Goal: Task Accomplishment & Management: Use online tool/utility

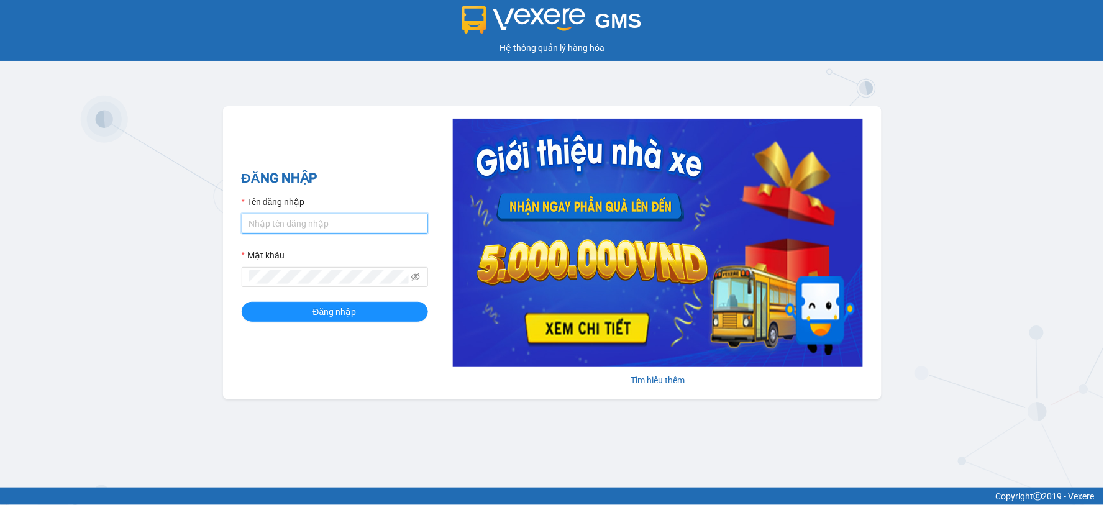
click at [342, 227] on input "Tên đăng nhập" at bounding box center [335, 224] width 186 height 20
type input "phuonglan.ducdat"
click at [242, 302] on button "Đăng nhập" at bounding box center [335, 312] width 186 height 20
click at [299, 219] on input "Tên đăng nhập" at bounding box center [335, 224] width 186 height 20
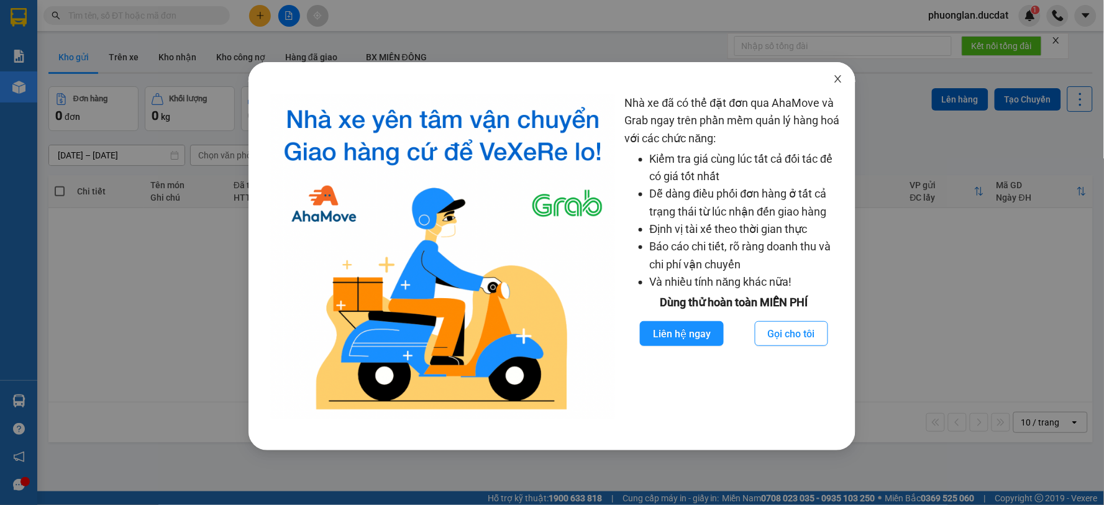
click at [842, 81] on icon "close" at bounding box center [838, 79] width 10 height 10
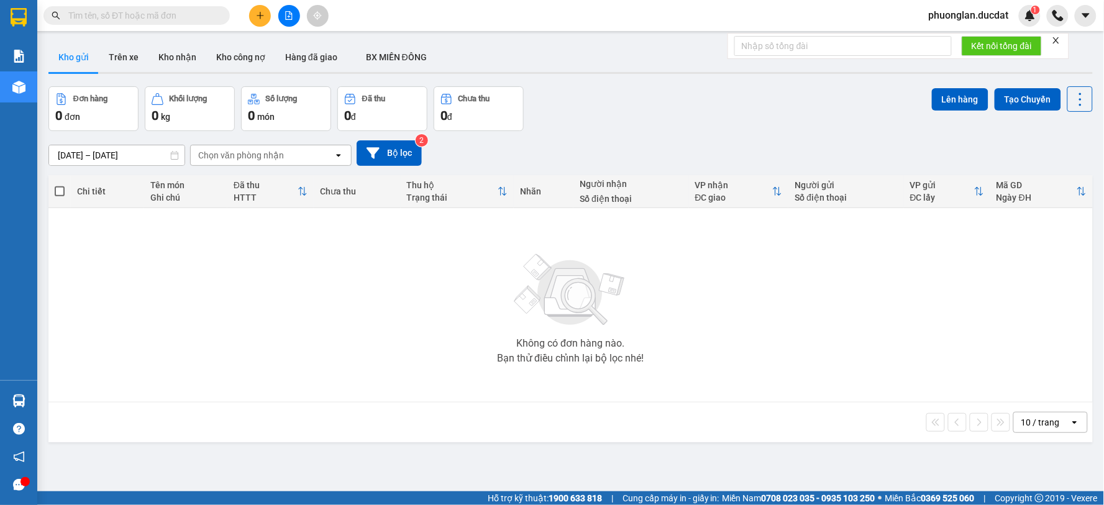
click at [175, 25] on div "Kết quả tìm kiếm ( 0 ) Bộ lọc No Data" at bounding box center [121, 16] width 242 height 22
click at [185, 17] on input "text" at bounding box center [141, 16] width 147 height 14
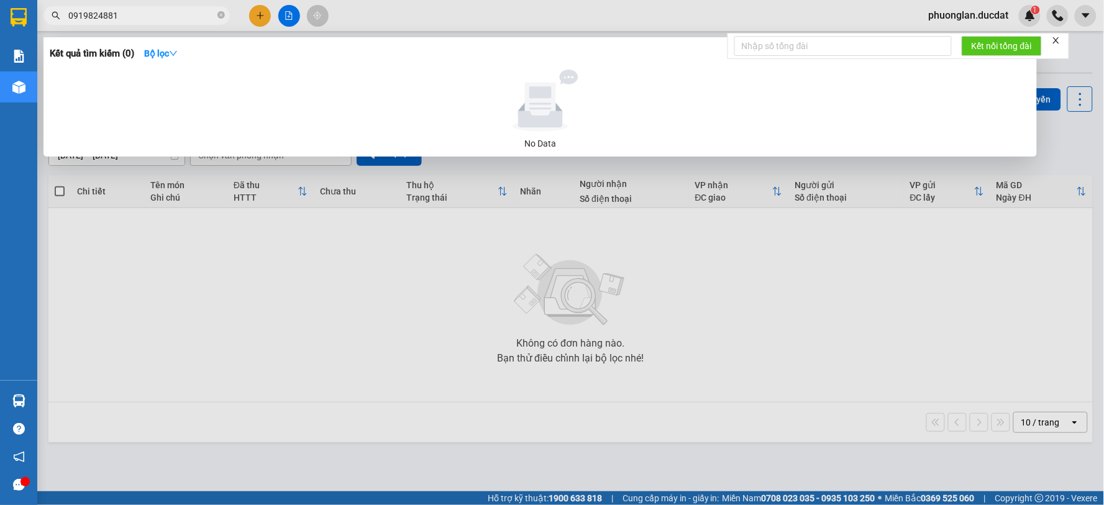
type input "0919824881"
click at [871, 377] on div at bounding box center [552, 252] width 1104 height 505
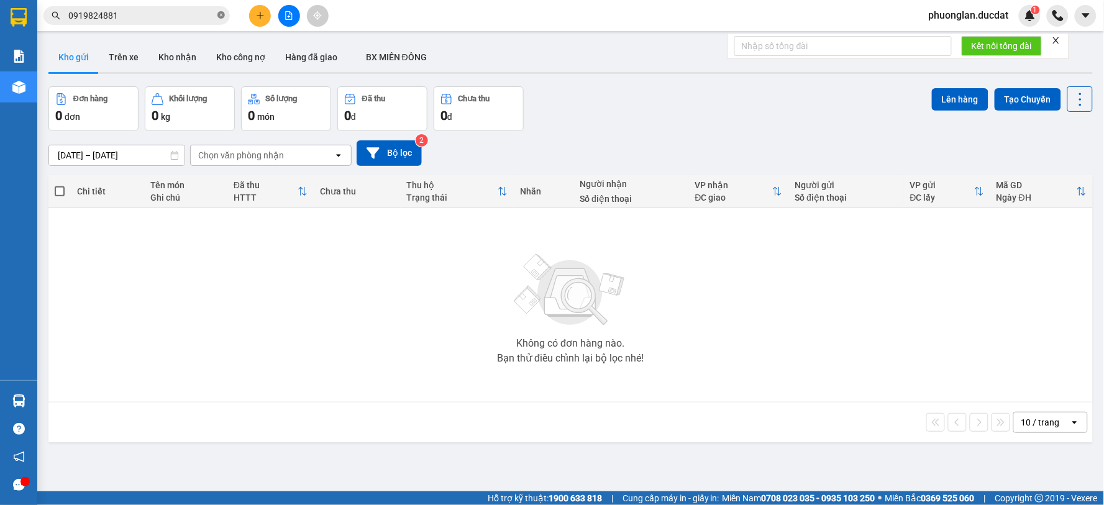
click at [219, 14] on icon "close-circle" at bounding box center [220, 14] width 7 height 7
click at [202, 16] on input "text" at bounding box center [141, 16] width 147 height 14
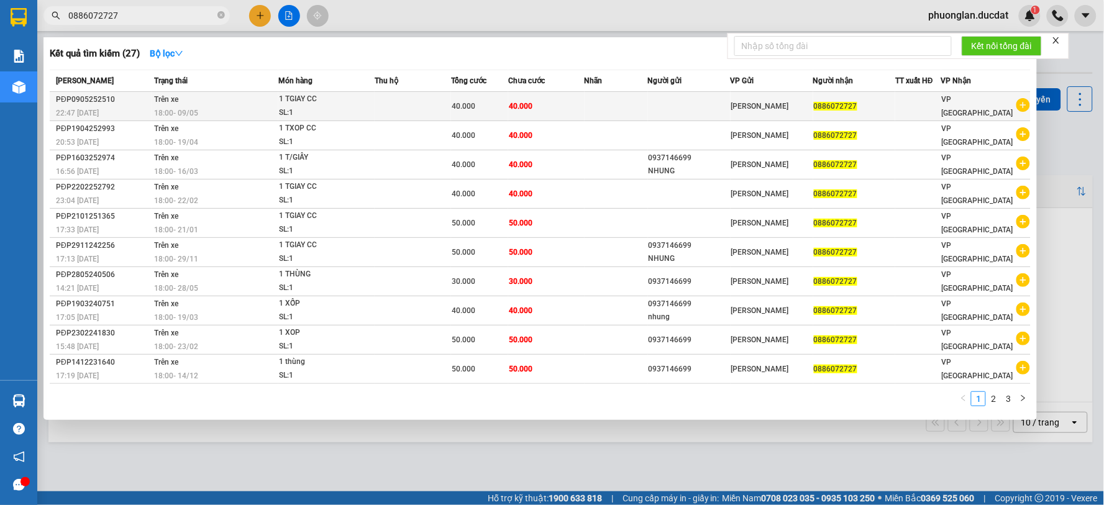
type input "0886072727"
click at [516, 106] on span "40.000" at bounding box center [521, 106] width 24 height 9
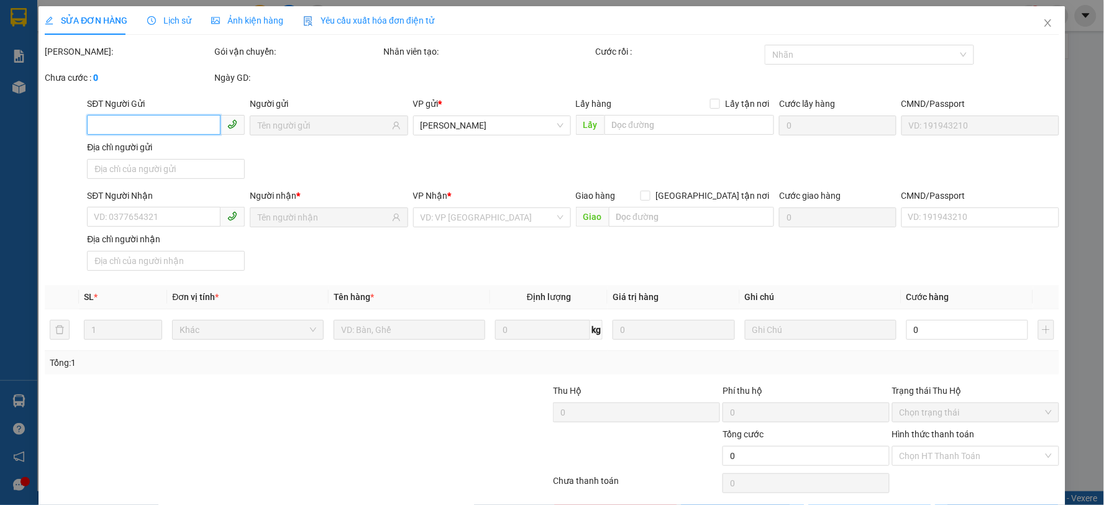
type input "0886072727"
type input "40.000"
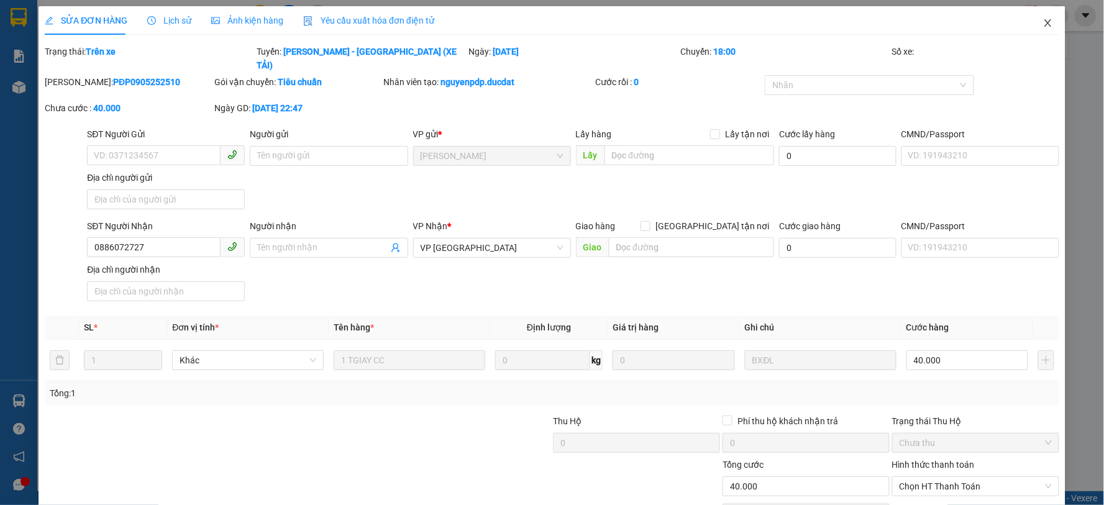
click at [1043, 24] on icon "close" at bounding box center [1048, 23] width 10 height 10
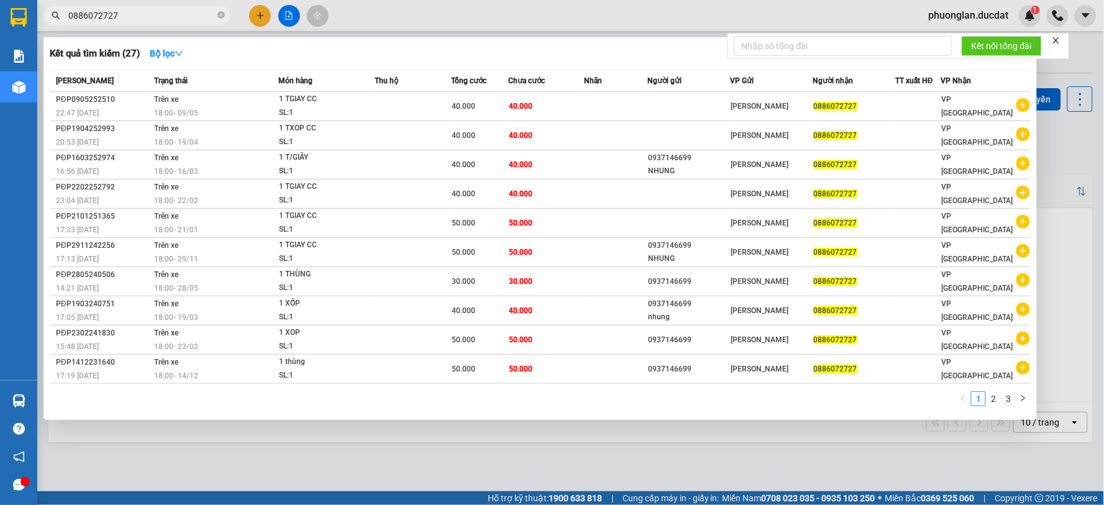
click at [194, 19] on input "0886072727" at bounding box center [141, 16] width 147 height 14
click at [221, 16] on icon "close-circle" at bounding box center [220, 14] width 7 height 7
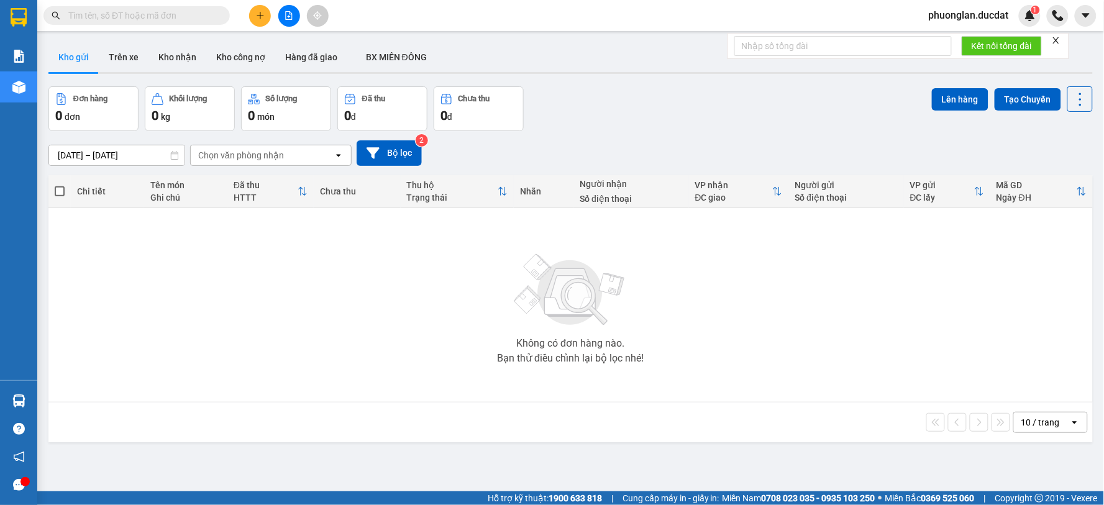
click at [119, 17] on input "text" at bounding box center [141, 16] width 147 height 14
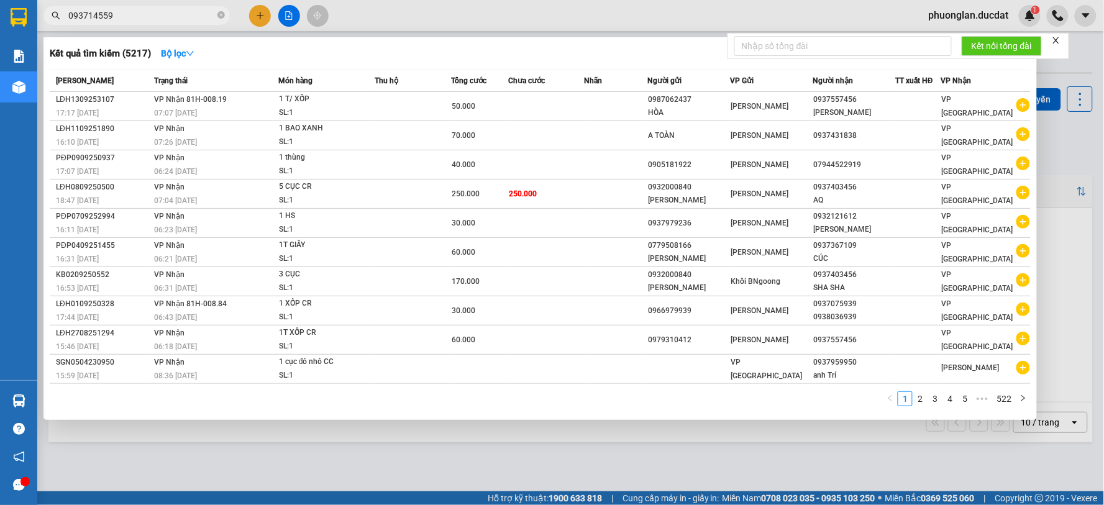
type input "0937145599"
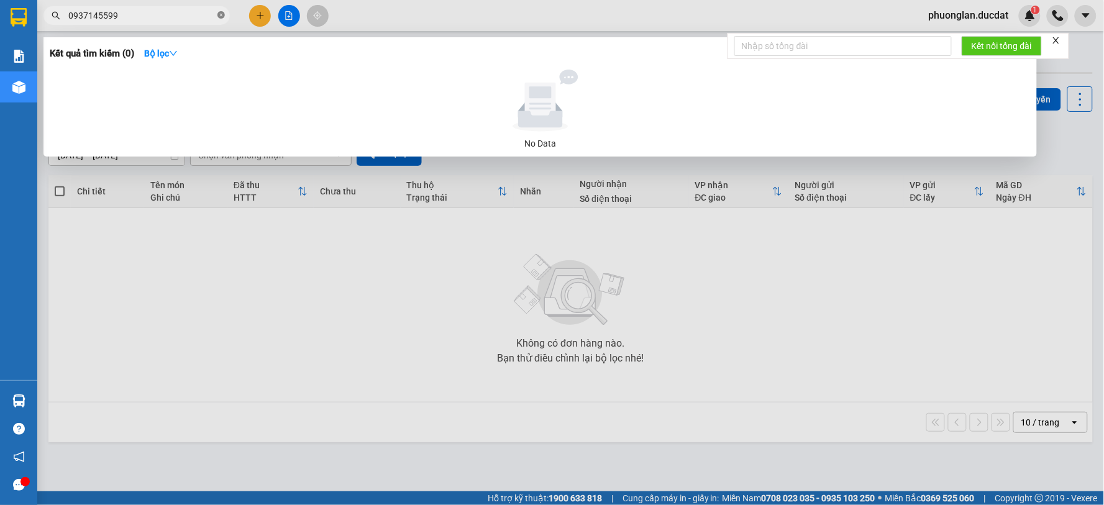
click at [220, 14] on icon "close-circle" at bounding box center [220, 14] width 7 height 7
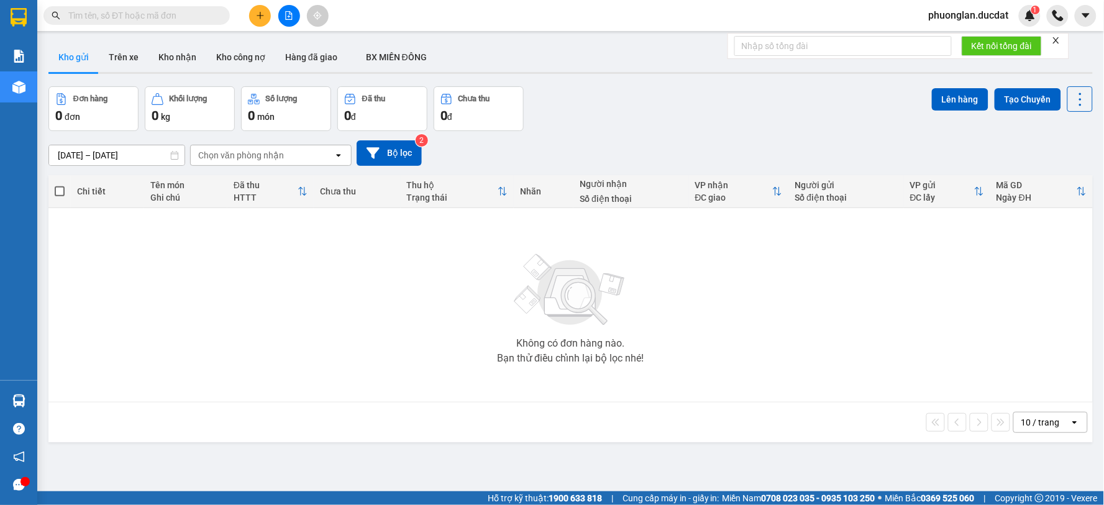
click at [165, 16] on input "text" at bounding box center [141, 16] width 147 height 14
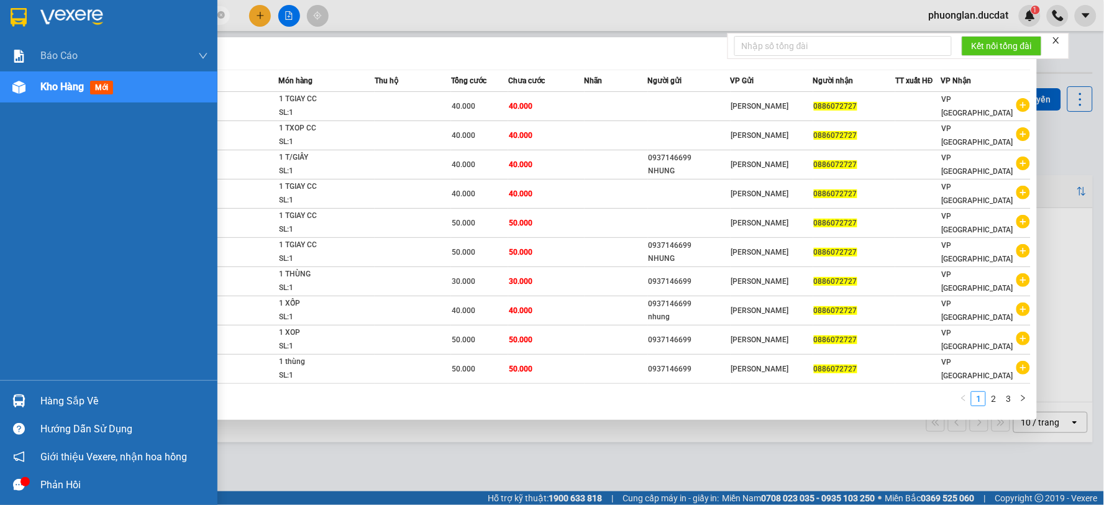
drag, startPoint x: 124, startPoint y: 17, endPoint x: 0, endPoint y: 25, distance: 124.5
click at [0, 25] on section "Kết quả tìm kiếm ( 27 ) Bộ lọc Mã ĐH Trạng thái Món hàng Thu hộ Tổng cước Chưa …" at bounding box center [552, 252] width 1104 height 505
paste input "963345799"
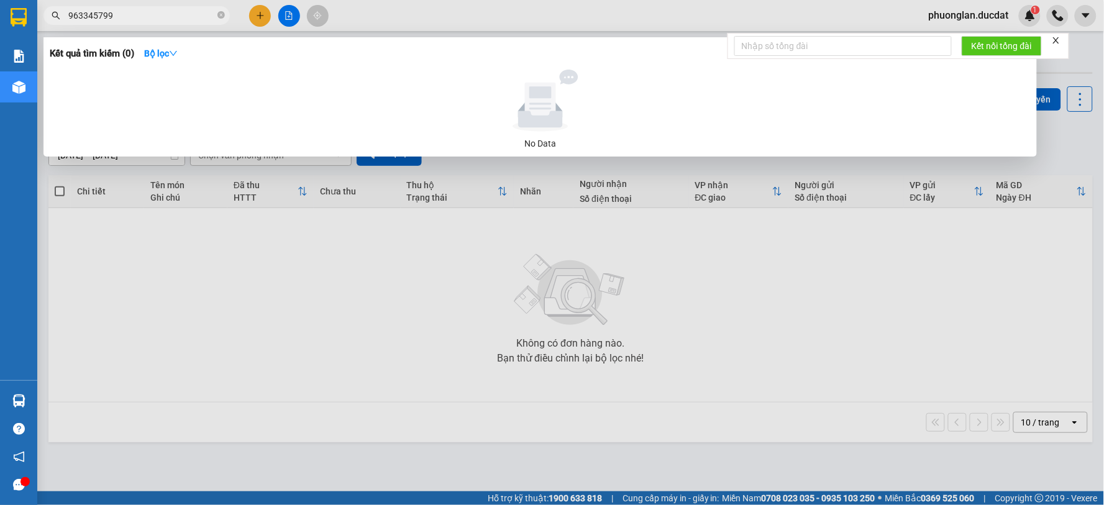
click at [66, 13] on span "963345799" at bounding box center [136, 15] width 186 height 19
click at [68, 16] on input "963345799" at bounding box center [141, 16] width 147 height 14
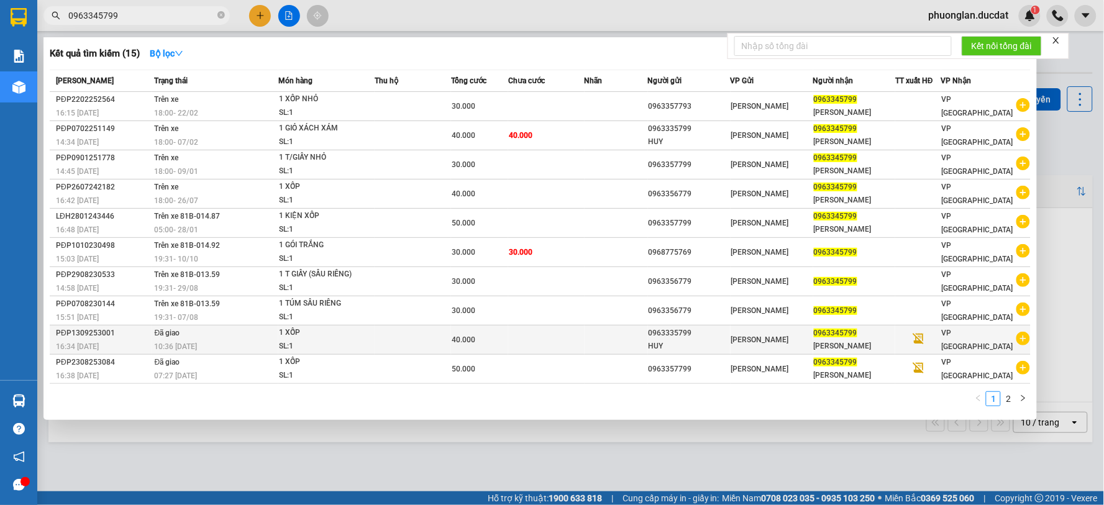
type input "0963345799"
click at [493, 332] on td "40.000" at bounding box center [479, 340] width 57 height 29
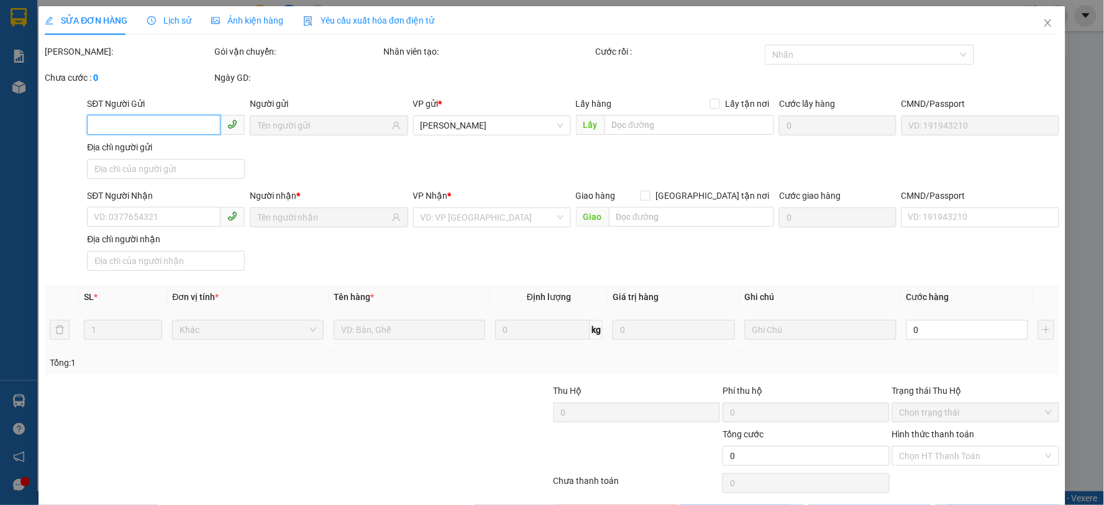
type input "0963335799"
type input "0963345799"
type input "40.000"
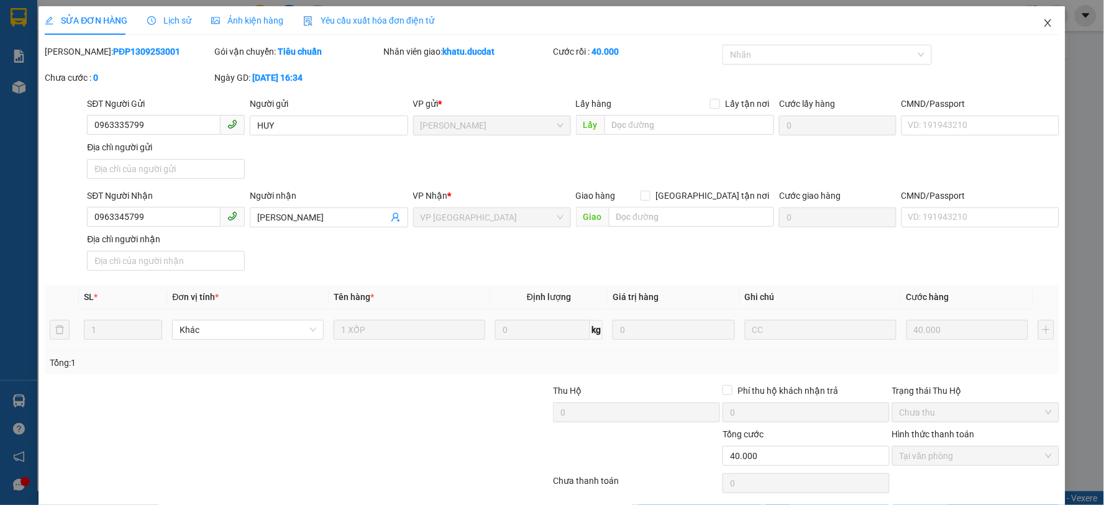
click at [1044, 25] on icon "close" at bounding box center [1047, 22] width 7 height 7
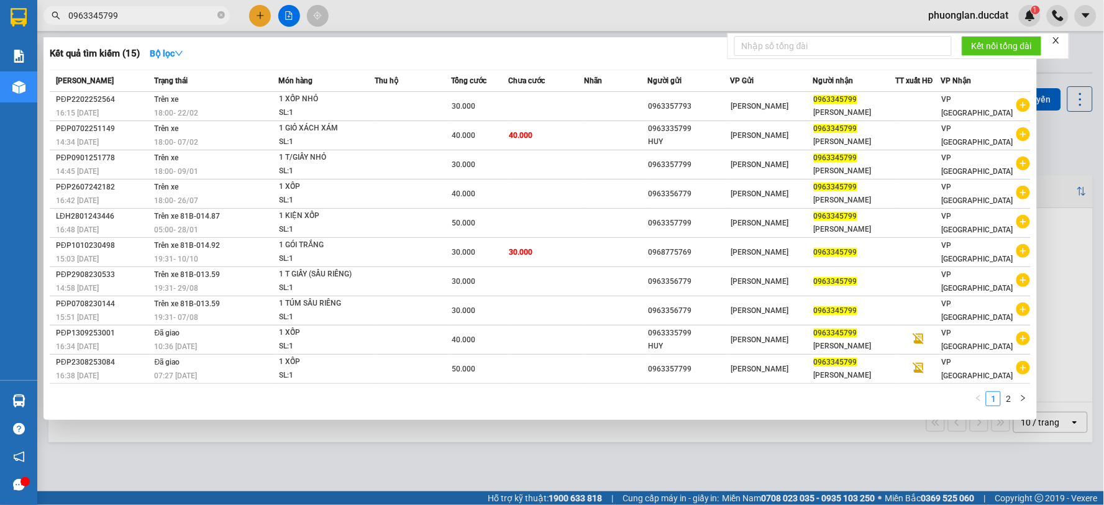
click at [125, 14] on input "0963345799" at bounding box center [141, 16] width 147 height 14
click at [1006, 401] on link "2" at bounding box center [1008, 399] width 14 height 14
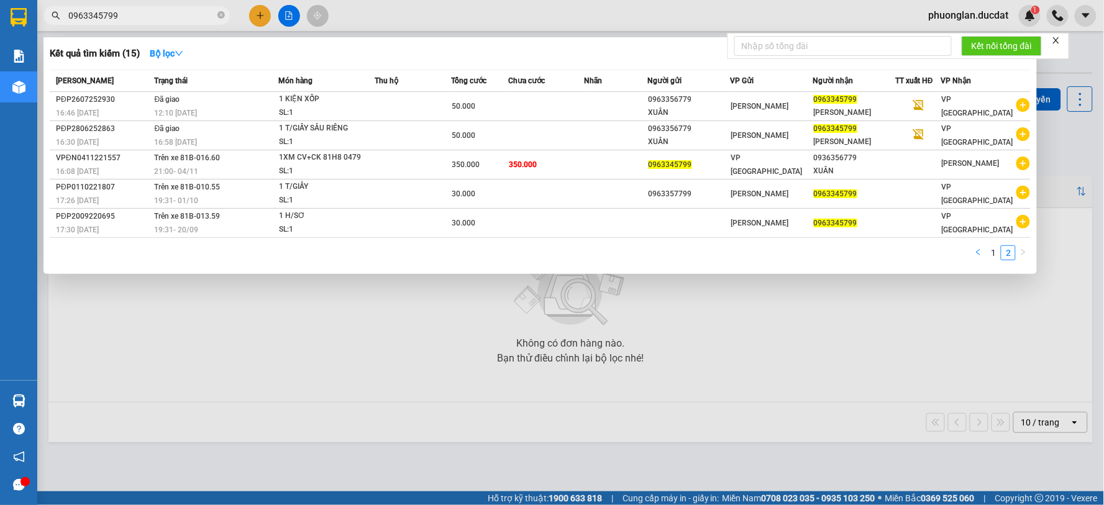
click at [973, 255] on button "button" at bounding box center [978, 252] width 15 height 15
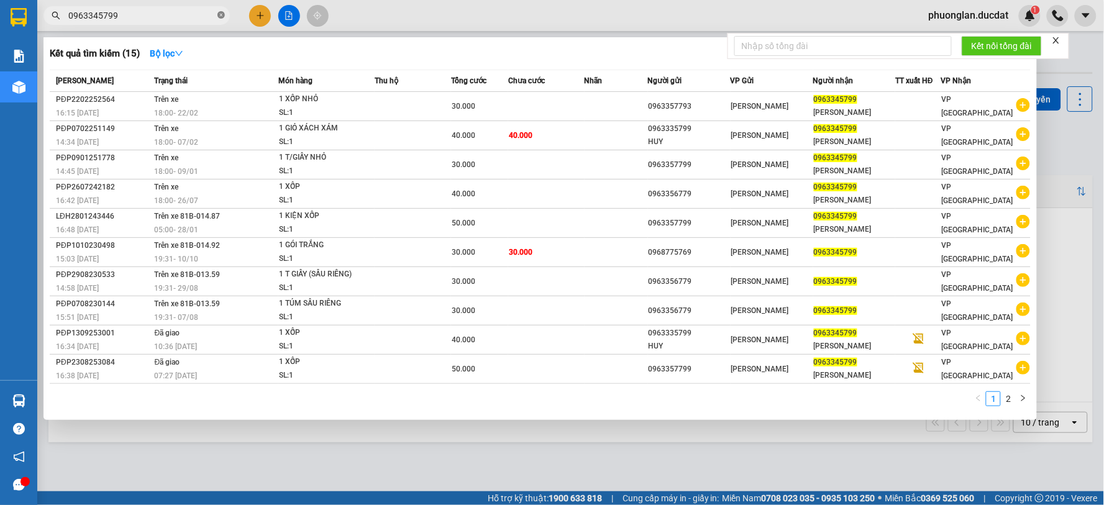
click at [219, 16] on icon "close-circle" at bounding box center [220, 14] width 7 height 7
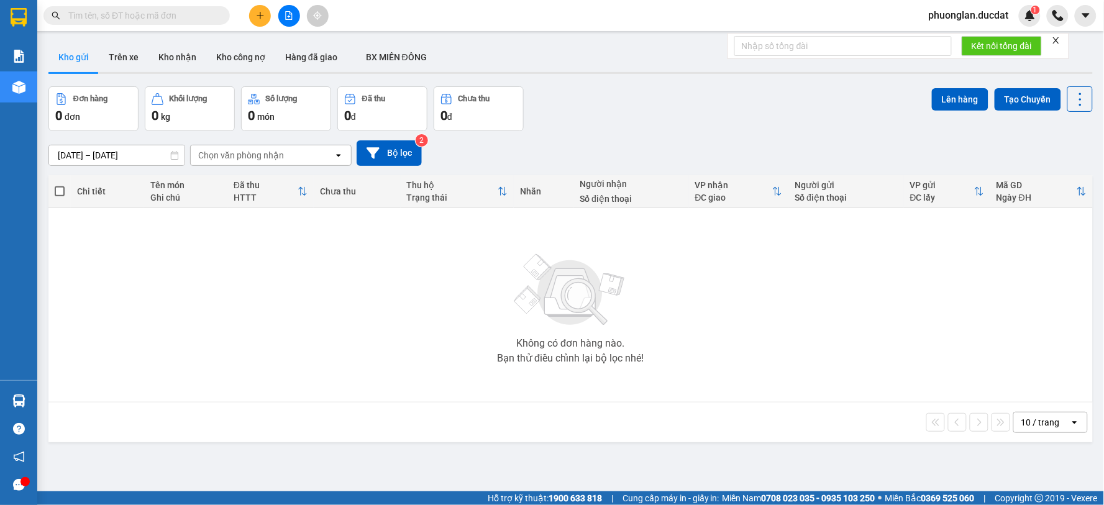
click at [181, 14] on input "text" at bounding box center [141, 16] width 147 height 14
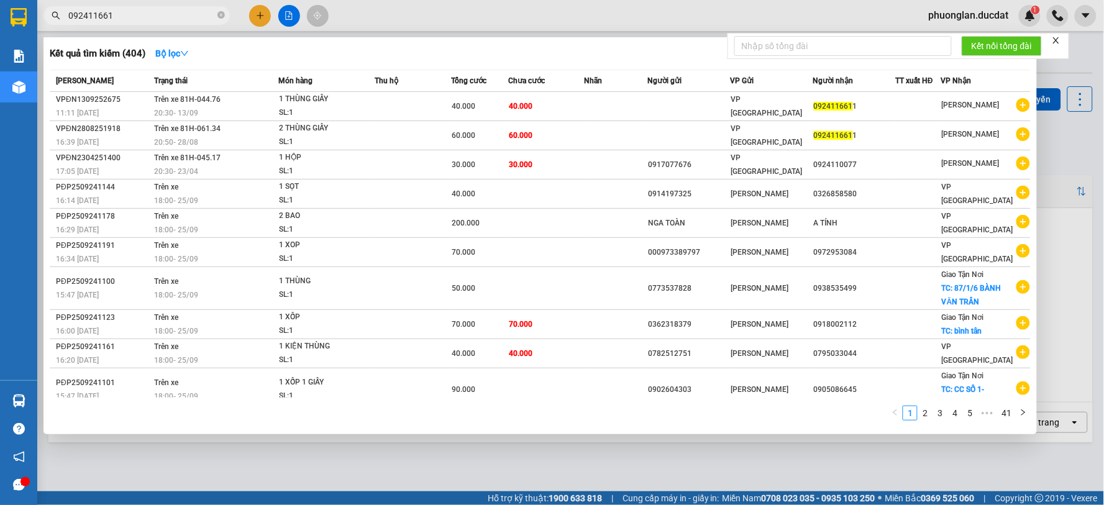
type input "0924116611"
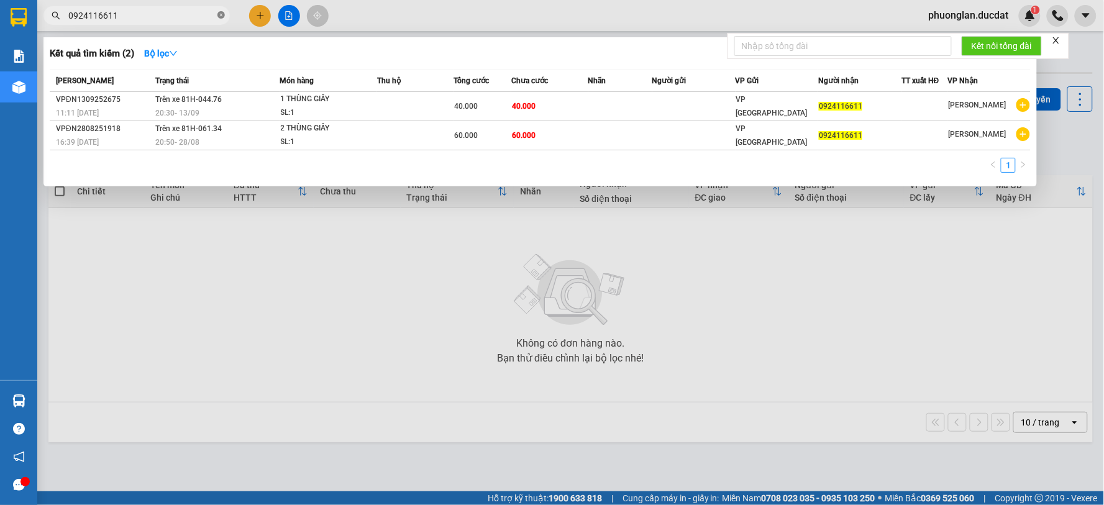
click at [218, 17] on icon "close-circle" at bounding box center [220, 14] width 7 height 7
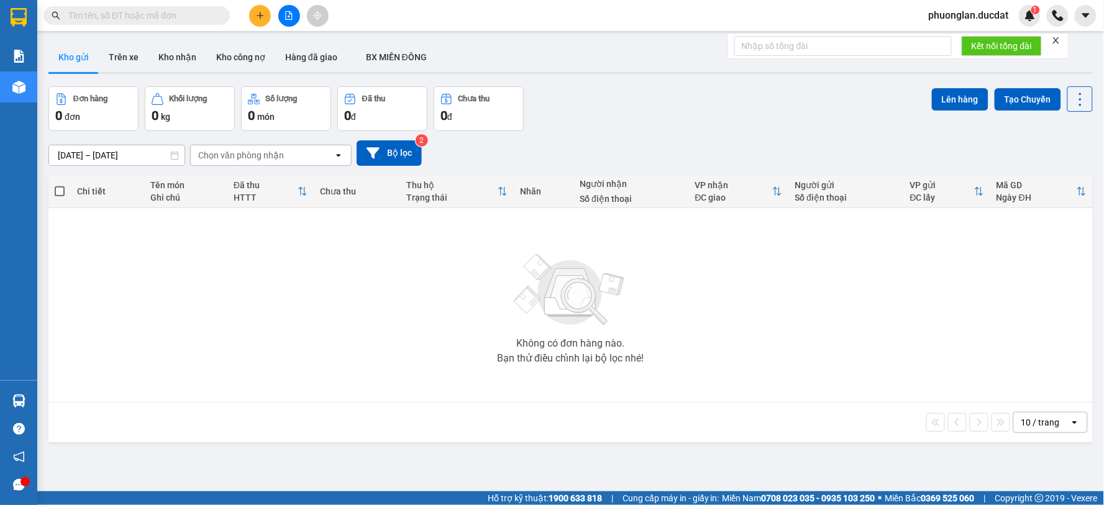
click at [184, 20] on input "text" at bounding box center [141, 16] width 147 height 14
click at [181, 19] on input "text" at bounding box center [141, 16] width 147 height 14
paste input "988934783"
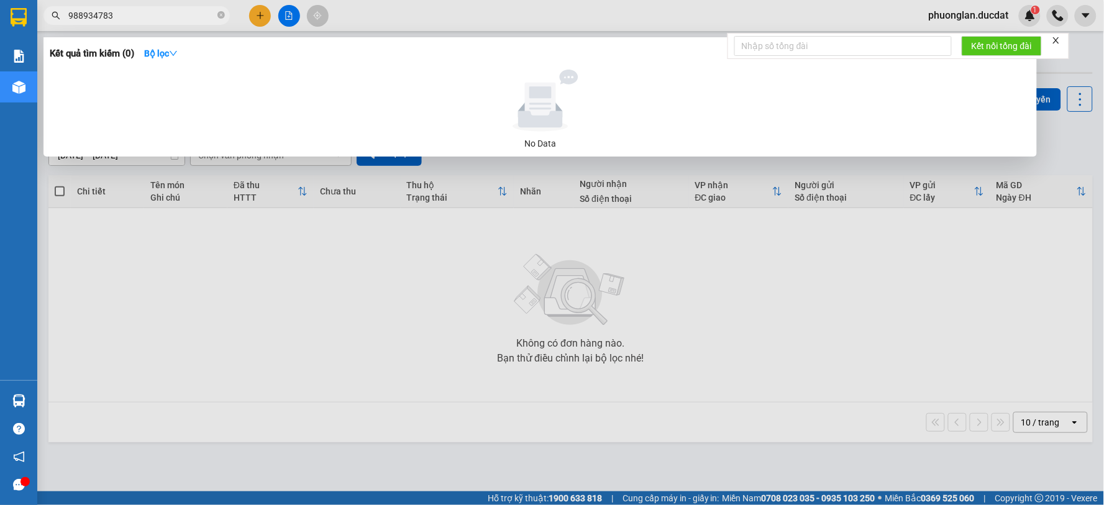
click at [66, 19] on span "988934783" at bounding box center [136, 15] width 186 height 19
click at [69, 16] on input "988934783" at bounding box center [141, 16] width 147 height 14
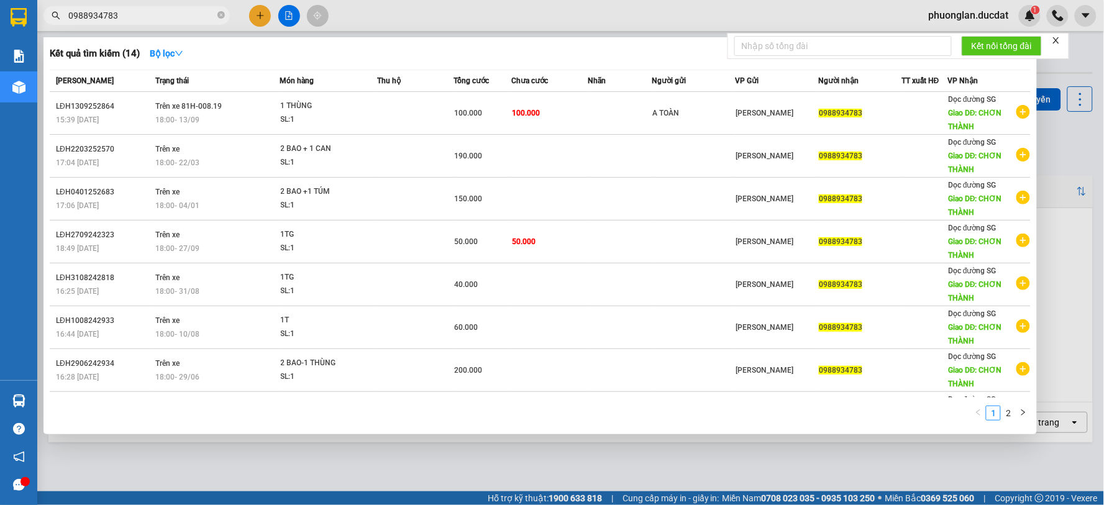
type input "0988934783"
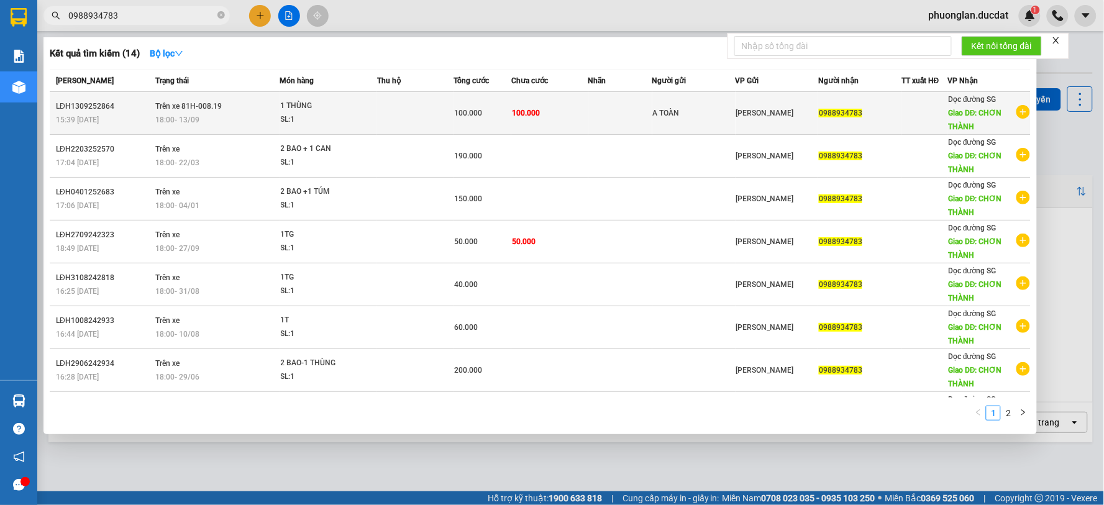
click at [361, 115] on div "SL: 1" at bounding box center [327, 120] width 93 height 14
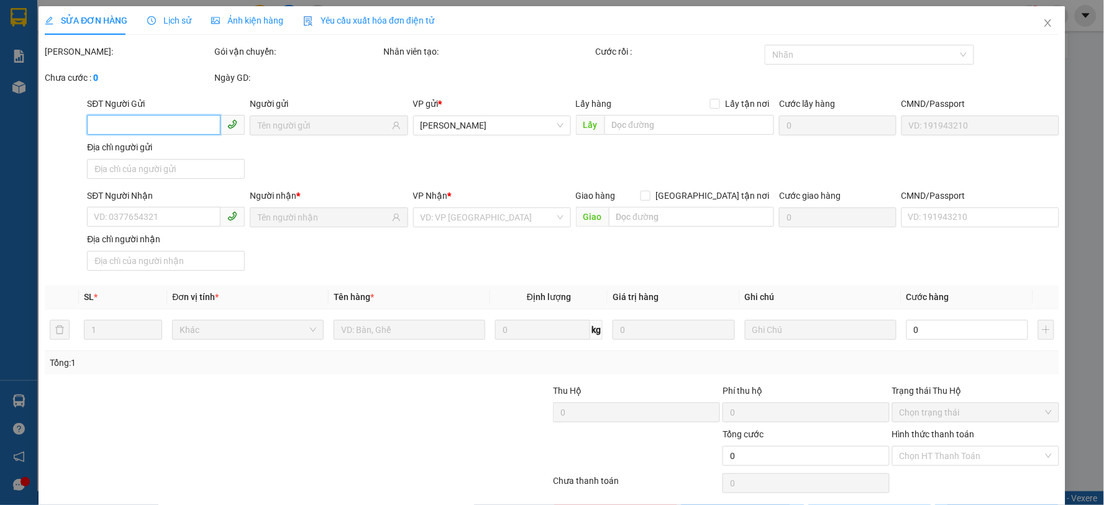
type input "A TOÀN"
type input "0988934783"
type input "CHƠN THÀNH"
type input "100.000"
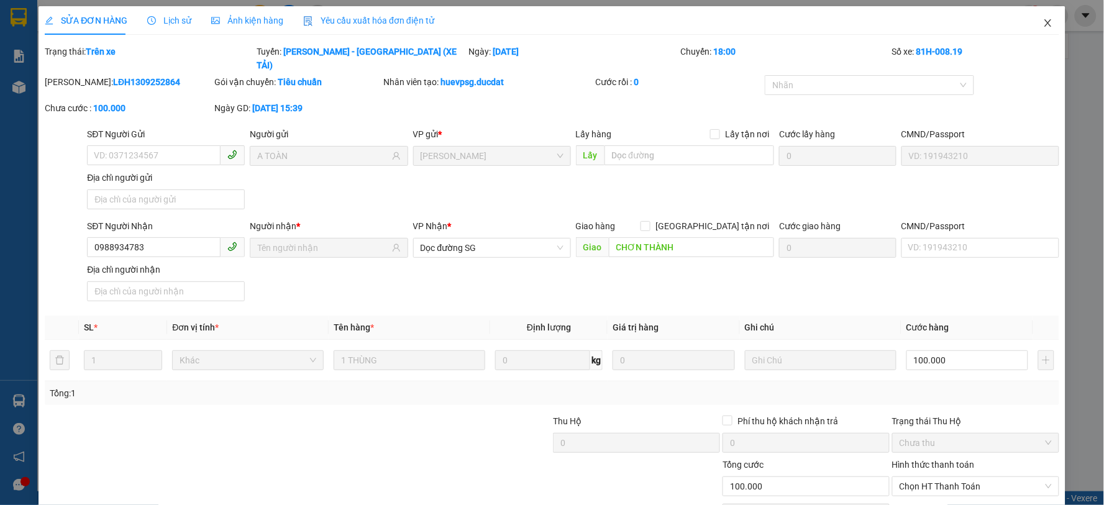
click at [1043, 20] on icon "close" at bounding box center [1048, 23] width 10 height 10
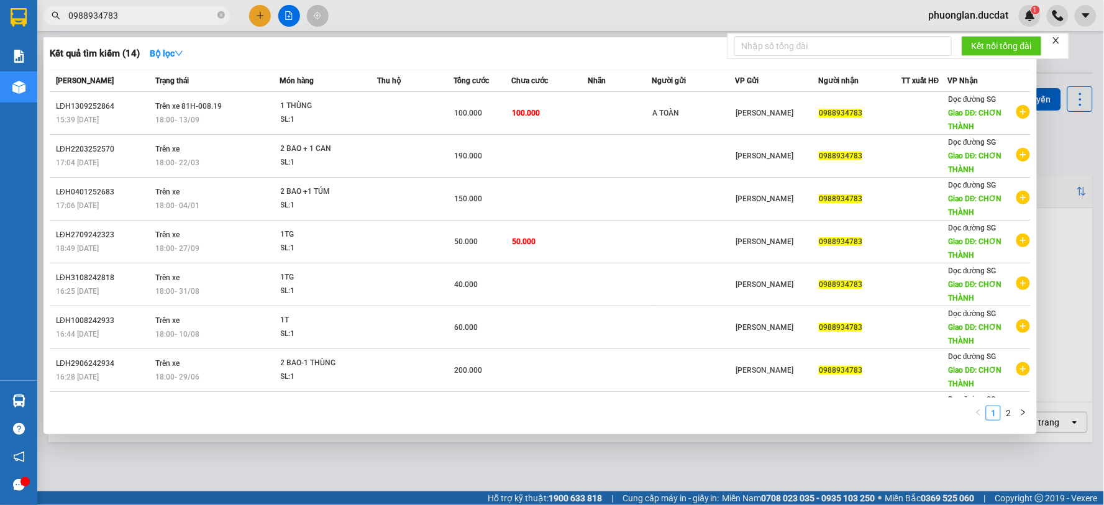
click at [201, 22] on input "0988934783" at bounding box center [141, 16] width 147 height 14
drag, startPoint x: 202, startPoint y: 20, endPoint x: 30, endPoint y: 16, distance: 172.1
click at [30, 16] on section "Kết quả tìm kiếm ( 14 ) Bộ lọc Mã ĐH Trạng thái Món hàng Thu hộ Tổng cước Chưa …" at bounding box center [552, 252] width 1104 height 505
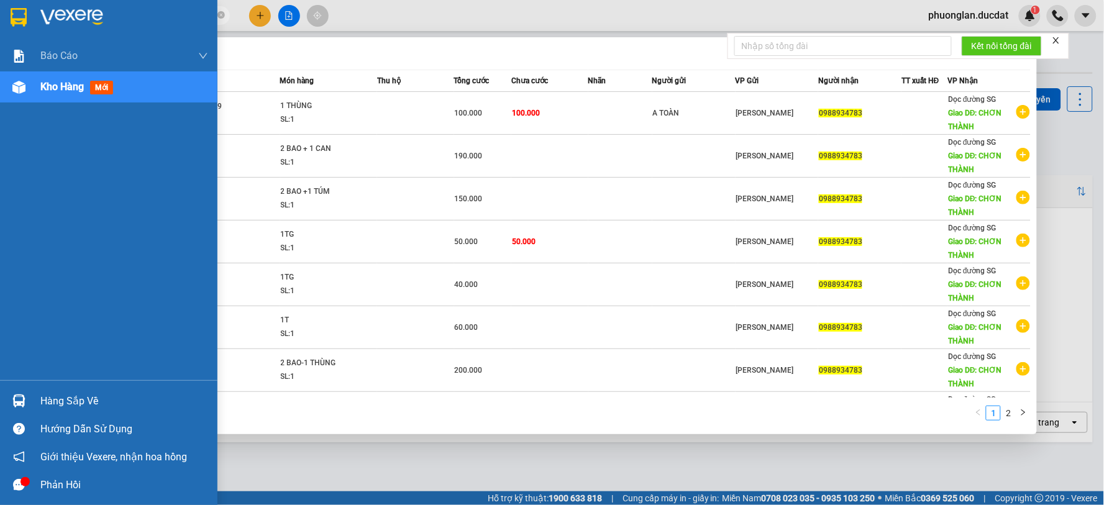
paste input "862150179"
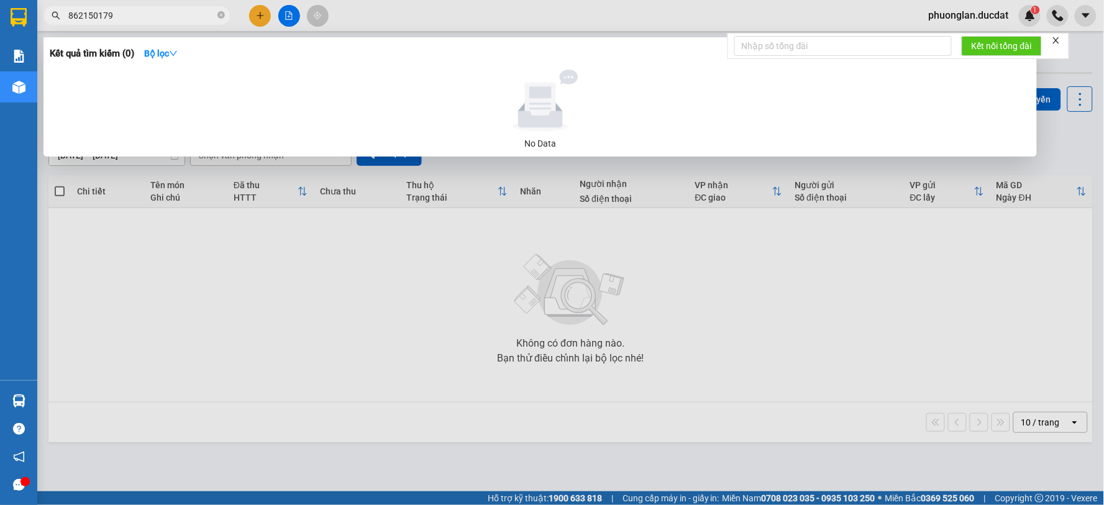
click at [70, 13] on input "862150179" at bounding box center [141, 16] width 147 height 14
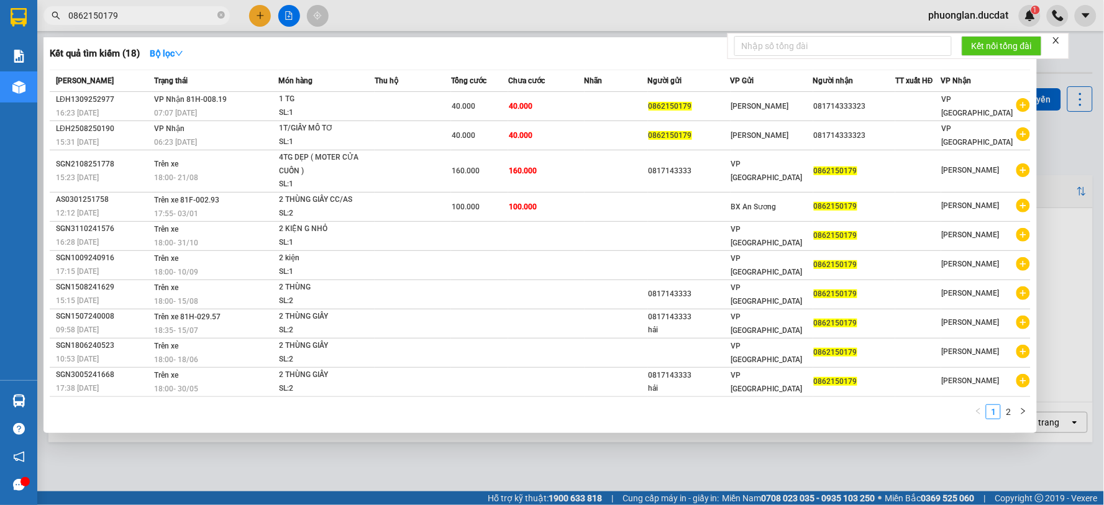
type input "0862150179"
click at [175, 19] on input "0862150179" at bounding box center [141, 16] width 147 height 14
click at [198, 16] on input "0862150179" at bounding box center [141, 16] width 147 height 14
